Goal: Obtain resource: Download file/media

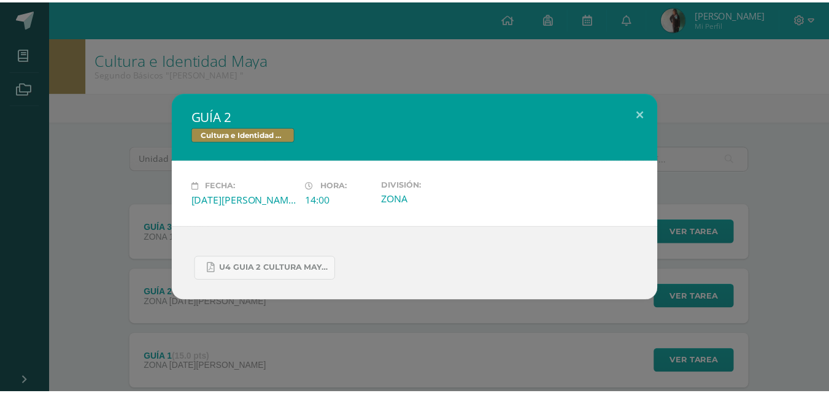
scroll to position [78, 0]
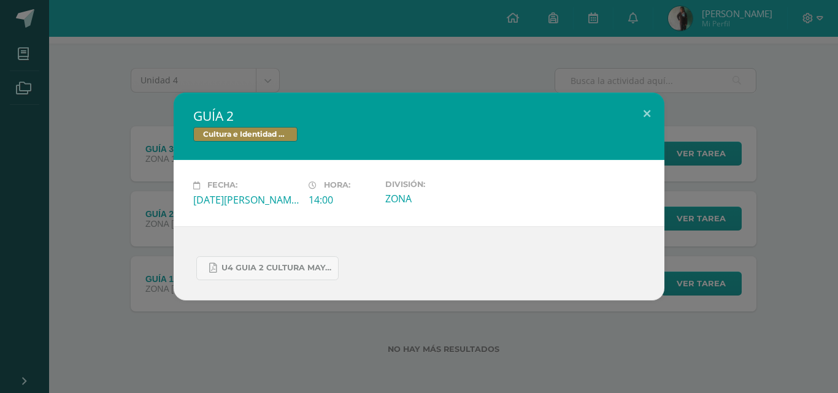
click at [29, 29] on div "GUÍA 2 Cultura e Identidad Maya Fecha: [DATE][PERSON_NAME] Hora: 14:00 División…" at bounding box center [419, 196] width 838 height 393
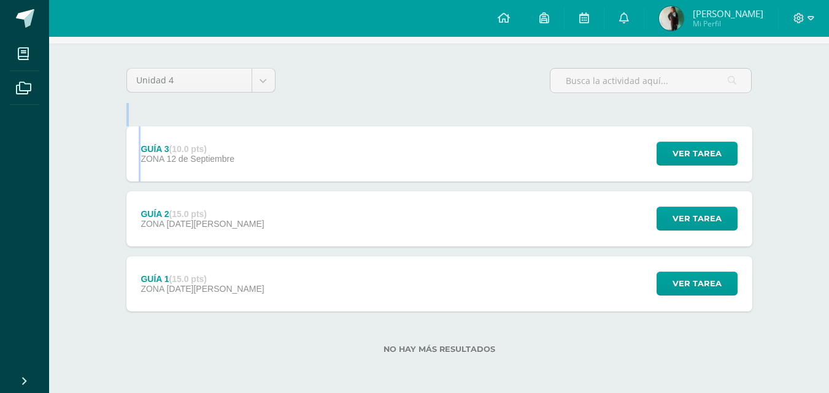
drag, startPoint x: 207, startPoint y: 118, endPoint x: 222, endPoint y: 139, distance: 25.2
click at [222, 139] on div "Unidad 4 Unidad 1 Unidad 2 Unidad 3 Unidad 4 GUÍA 3 (10.0 pts) ZONA [DATE] Ver …" at bounding box center [440, 218] width 636 height 301
click at [222, 139] on div "GUÍA 3 (10.0 pts) ZONA [DATE]" at bounding box center [187, 153] width 123 height 55
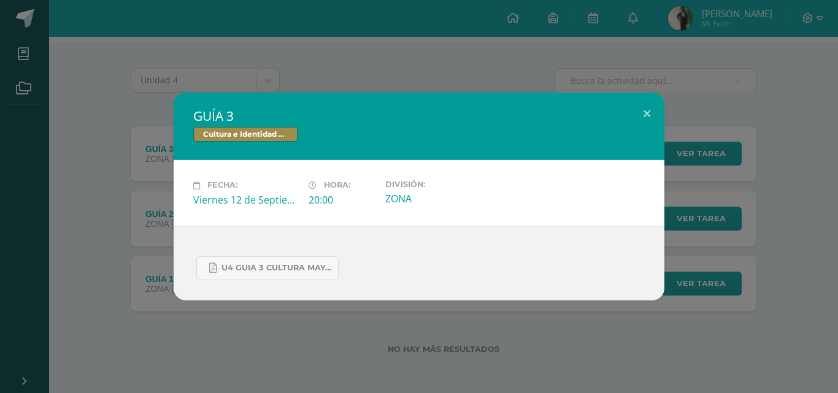
click at [96, 180] on div "GUÍA 3 Cultura e Identidad Maya Fecha: [DATE] Hora: 20:00 División:" at bounding box center [419, 196] width 829 height 207
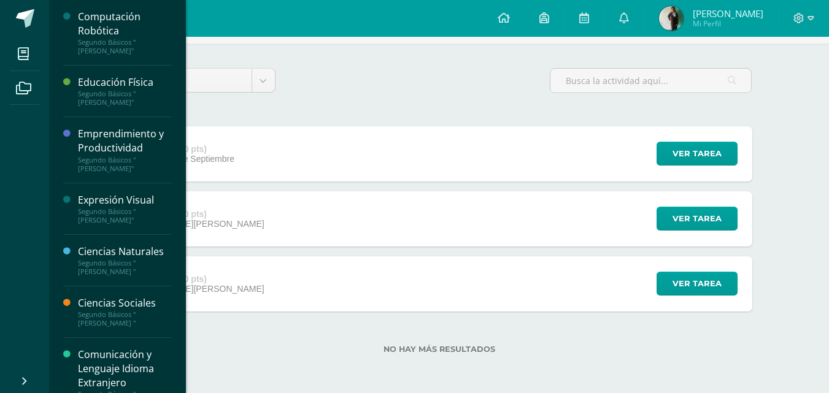
click at [129, 311] on div "Segundo Básicos "[PERSON_NAME] "" at bounding box center [124, 319] width 93 height 17
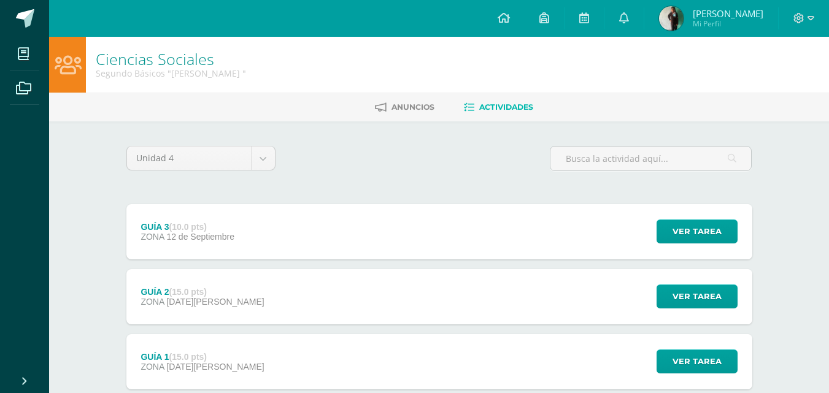
click at [296, 249] on div "GUÍA 3 (10.0 pts) ZONA [DATE] Ver tarea GUÍA 3 Ciencias Sociales Cargando conte…" at bounding box center [439, 231] width 626 height 55
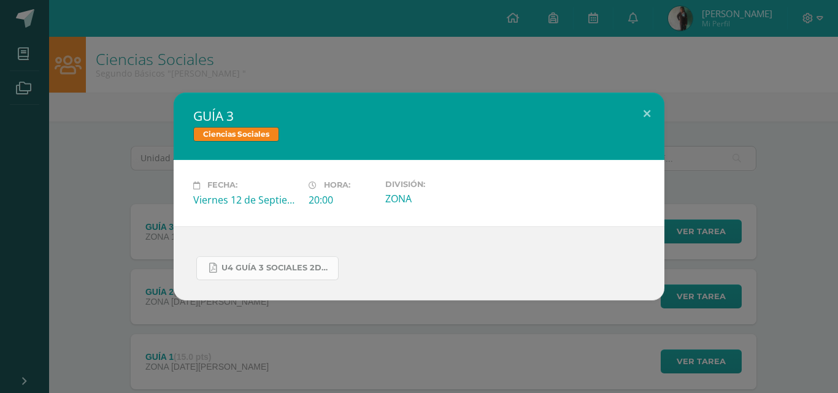
click at [276, 268] on span "U4 GUÍA 3 SOCIALES 2DO.pdf" at bounding box center [277, 268] width 110 height 10
